Goal: Find specific page/section: Find specific page/section

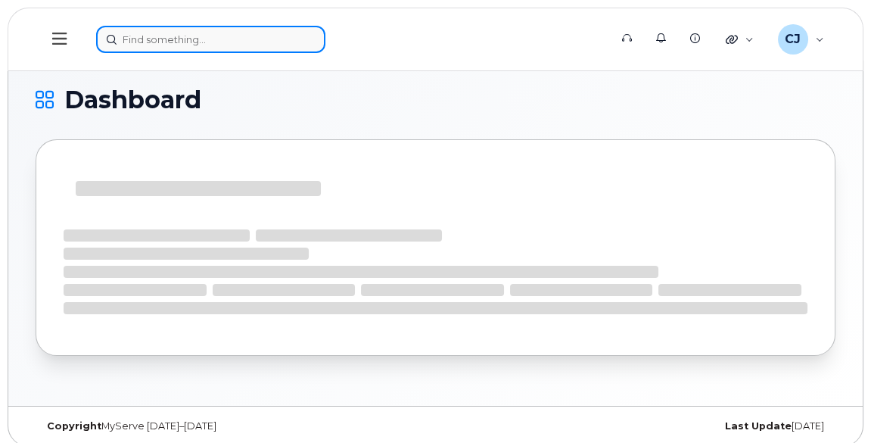
click at [192, 46] on input at bounding box center [210, 39] width 229 height 27
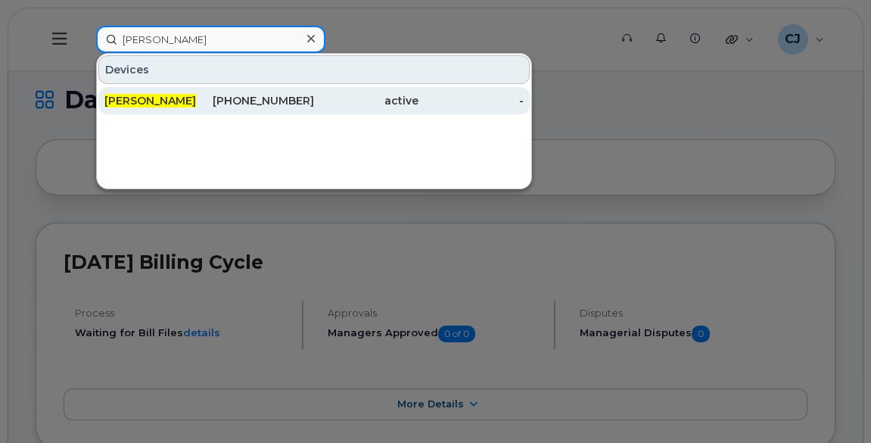
type input "[PERSON_NAME]"
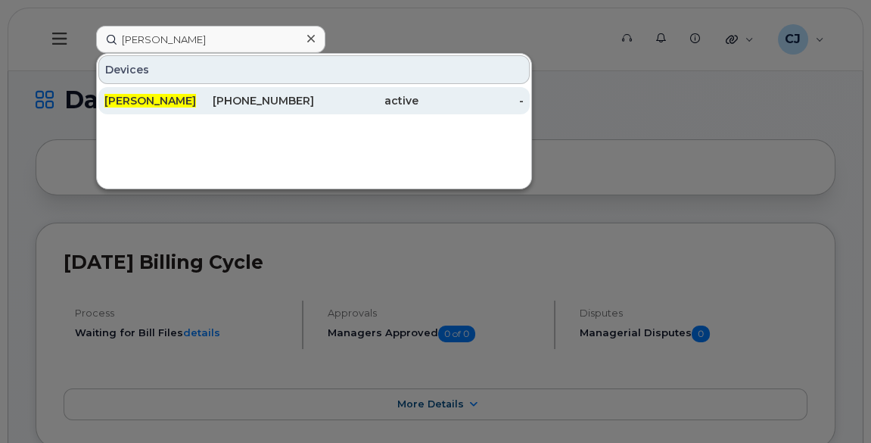
click at [176, 97] on div "[PERSON_NAME]" at bounding box center [156, 100] width 104 height 15
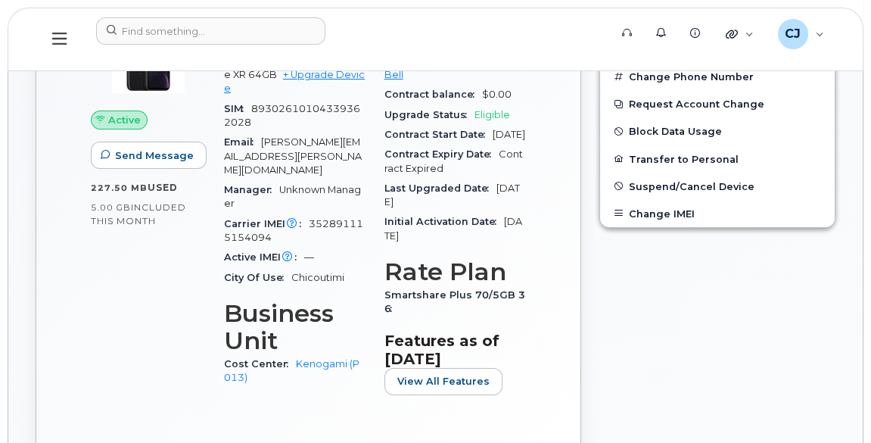
scroll to position [509, 0]
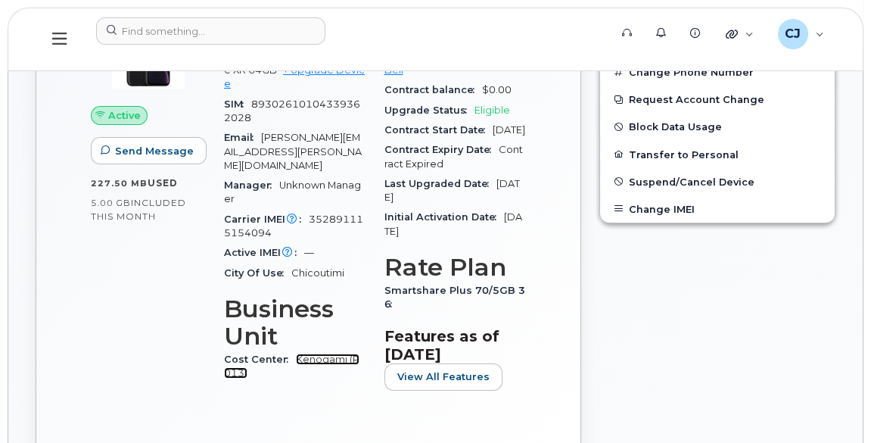
click at [312, 353] on link "Kenogami (P013)" at bounding box center [291, 365] width 135 height 25
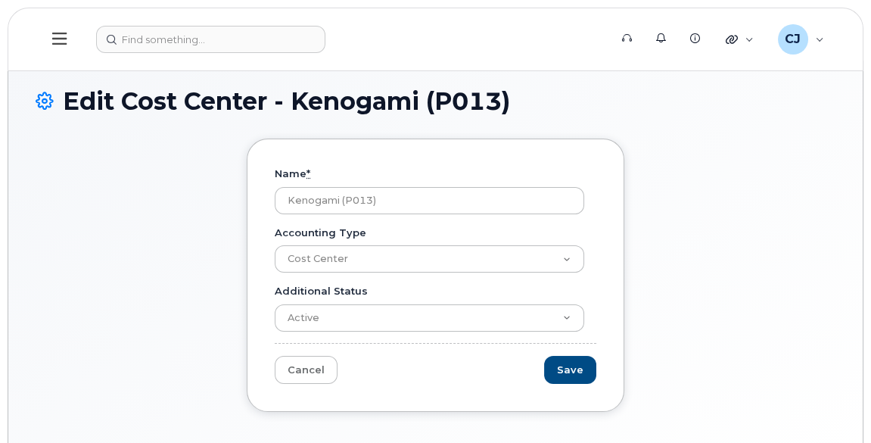
drag, startPoint x: 395, startPoint y: 198, endPoint x: 179, endPoint y: 166, distance: 218.6
click at [179, 166] on div "Name * [PERSON_NAME] (P013) Accounting Type Cost Center Additional Status Activ…" at bounding box center [436, 286] width 800 height 296
